Goal: Task Accomplishment & Management: Use online tool/utility

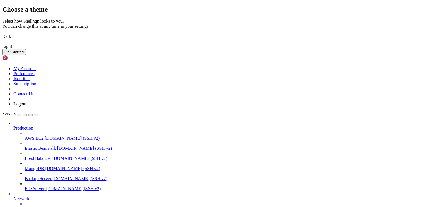
click at [26, 55] on button "Get Started" at bounding box center [14, 52] width 24 height 6
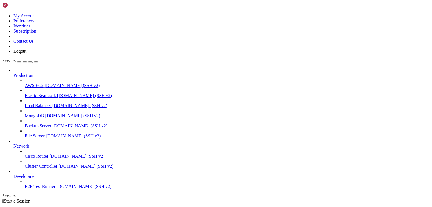
scroll to position [4, 0]
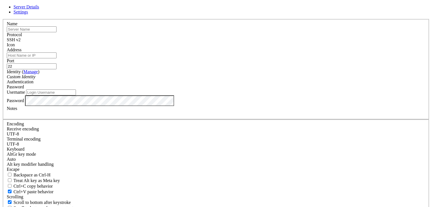
click at [56, 58] on input "Address" at bounding box center [32, 56] width 50 height 6
paste input "[TECHNICAL_ID]"
type input "[TECHNICAL_ID]"
click at [56, 32] on input "text" at bounding box center [32, 29] width 50 height 6
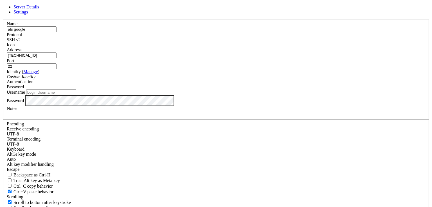
type input "ats google"
click at [76, 96] on input "Username" at bounding box center [51, 93] width 50 height 6
type input "root"
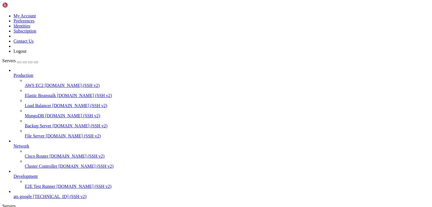
scroll to position [19, 0]
click at [33, 196] on span "[TECHNICAL_ID] (SSH v2)" at bounding box center [59, 196] width 53 height 5
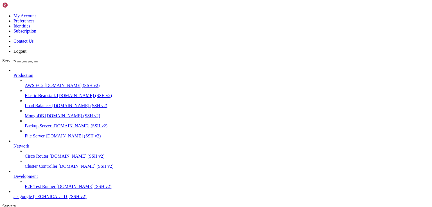
scroll to position [0, 0]
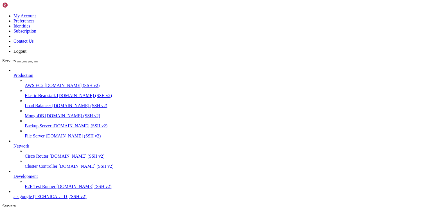
type input "/etc/nginx/sites-available"
drag, startPoint x: 131, startPoint y: 30, endPoint x: 143, endPoint y: 31, distance: 11.4
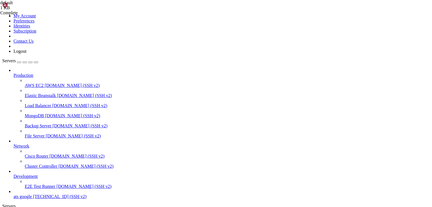
scroll to position [0, 4]
type textarea "server_name [DOMAIN_NAME];"
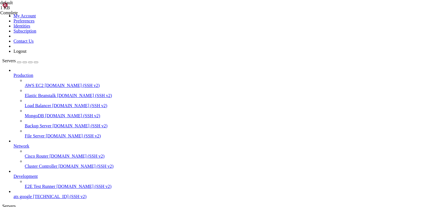
drag, startPoint x: 187, startPoint y: 108, endPoint x: 175, endPoint y: 108, distance: 11.2
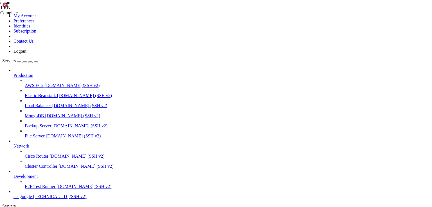
type textarea "server_name [DOMAIN_NAME];"
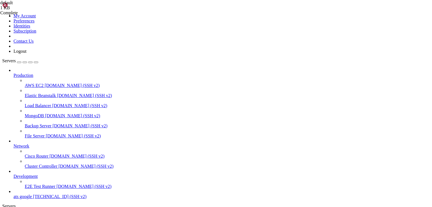
drag, startPoint x: 156, startPoint y: 713, endPoint x: 92, endPoint y: 688, distance: 68.9
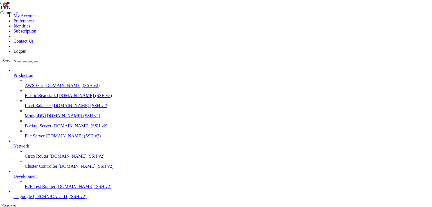
drag, startPoint x: 74, startPoint y: 681, endPoint x: 4, endPoint y: 682, distance: 70.2
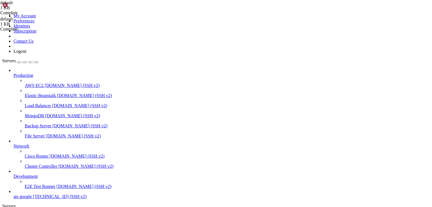
drag, startPoint x: 140, startPoint y: 35, endPoint x: 111, endPoint y: 33, distance: 29.5
paste textarea "[URL][DOMAIN_NAME]"
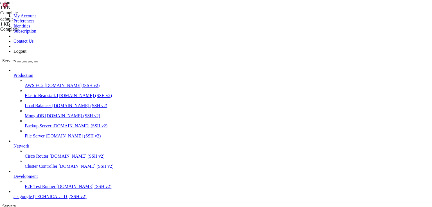
drag, startPoint x: 125, startPoint y: 34, endPoint x: 111, endPoint y: 34, distance: 13.8
drag, startPoint x: 145, startPoint y: 35, endPoint x: 173, endPoint y: 34, distance: 27.8
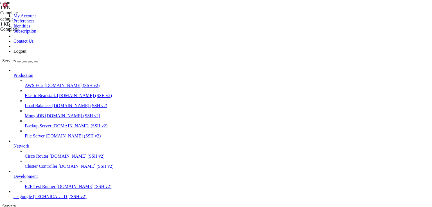
drag, startPoint x: 174, startPoint y: 36, endPoint x: 144, endPoint y: 35, distance: 29.8
paste textarea "[URL][DOMAIN_NAME]"
type textarea "server_name [DOMAIN_NAME] [DOMAIN_NAME]://[DOMAIN_NAME]/;"
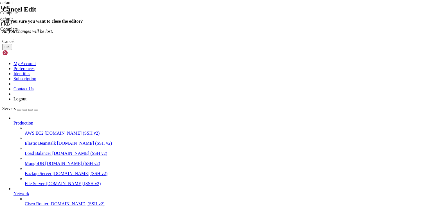
click at [243, 44] on div "Cancel" at bounding box center [215, 41] width 427 height 5
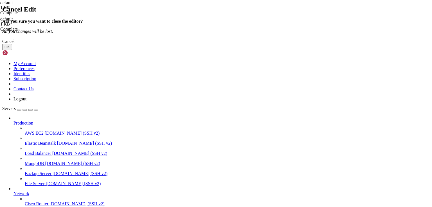
click at [12, 50] on button "OK" at bounding box center [7, 47] width 10 height 6
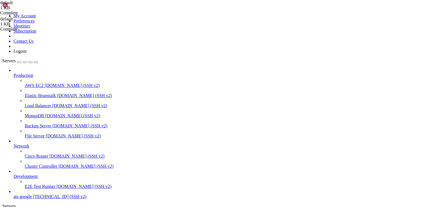
type textarea "}"
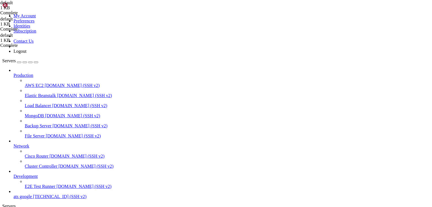
paste textarea
drag, startPoint x: 110, startPoint y: 35, endPoint x: 112, endPoint y: 37, distance: 3.2
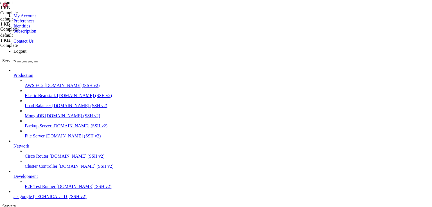
drag, startPoint x: 139, startPoint y: 35, endPoint x: 111, endPoint y: 35, distance: 27.8
drag, startPoint x: 173, startPoint y: 35, endPoint x: 145, endPoint y: 34, distance: 28.4
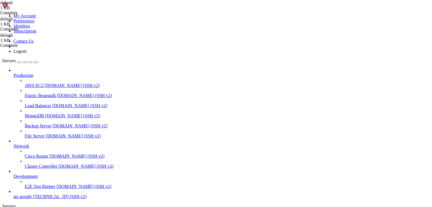
type textarea "}"
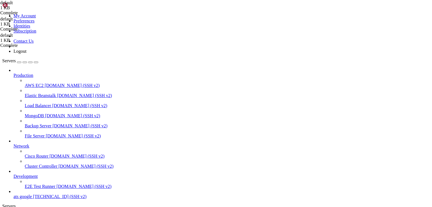
drag, startPoint x: 156, startPoint y: 716, endPoint x: 83, endPoint y: 692, distance: 77.7
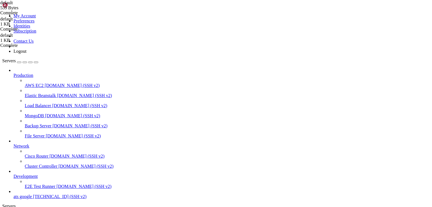
drag, startPoint x: 10, startPoint y: 610, endPoint x: 174, endPoint y: 679, distance: 178.5
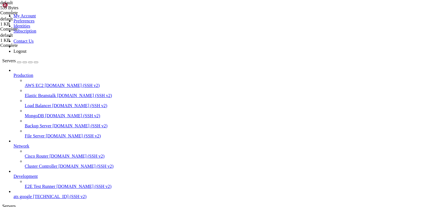
drag, startPoint x: 361, startPoint y: 542, endPoint x: 418, endPoint y: 735, distance: 201.8
drag, startPoint x: 13, startPoint y: 696, endPoint x: 129, endPoint y: 693, distance: 116.4
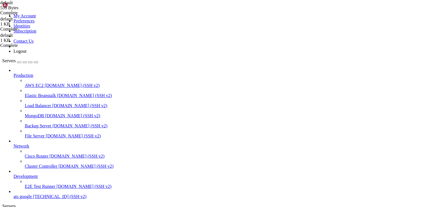
type input "/etc/nginx/sites-enabled"
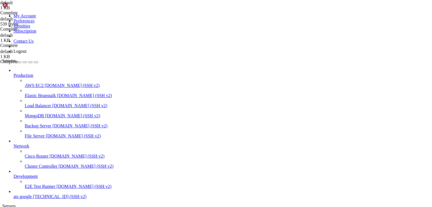
drag, startPoint x: 131, startPoint y: 31, endPoint x: 143, endPoint y: 32, distance: 11.6
drag, startPoint x: 175, startPoint y: 108, endPoint x: 187, endPoint y: 108, distance: 11.8
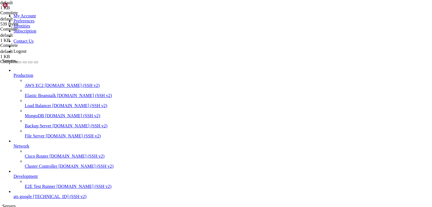
scroll to position [0, 8]
drag, startPoint x: 181, startPoint y: 113, endPoint x: 188, endPoint y: 113, distance: 6.5
drag, startPoint x: 182, startPoint y: 111, endPoint x: 193, endPoint y: 111, distance: 11.2
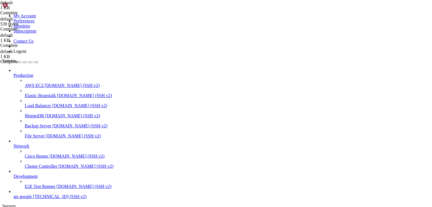
drag, startPoint x: 132, startPoint y: 165, endPoint x: 144, endPoint y: 164, distance: 11.9
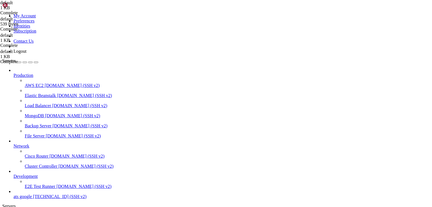
drag, startPoint x: 131, startPoint y: 182, endPoint x: 143, endPoint y: 182, distance: 11.5
type textarea "server_name [DOMAIN_NAME];"
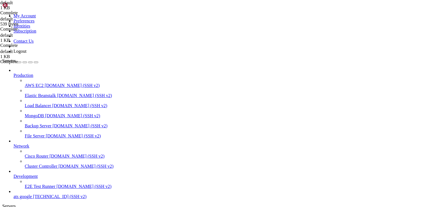
scroll to position [0, 0]
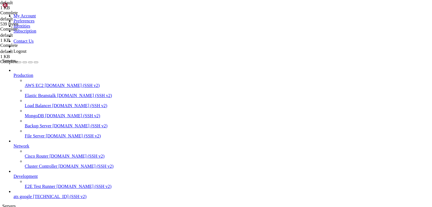
drag, startPoint x: 244, startPoint y: 83, endPoint x: 168, endPoint y: 56, distance: 80.2
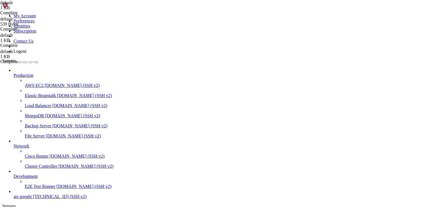
drag, startPoint x: 5, startPoint y: 671, endPoint x: 127, endPoint y: 695, distance: 124.0
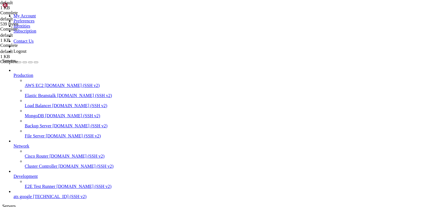
drag, startPoint x: 5, startPoint y: 657, endPoint x: 90, endPoint y: 695, distance: 92.9
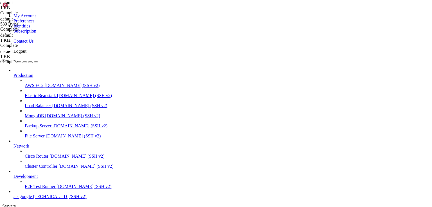
type textarea "}"
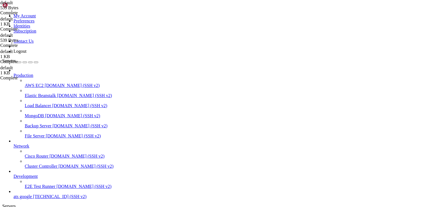
scroll to position [228452, 0]
